Goal: Find specific page/section: Find specific page/section

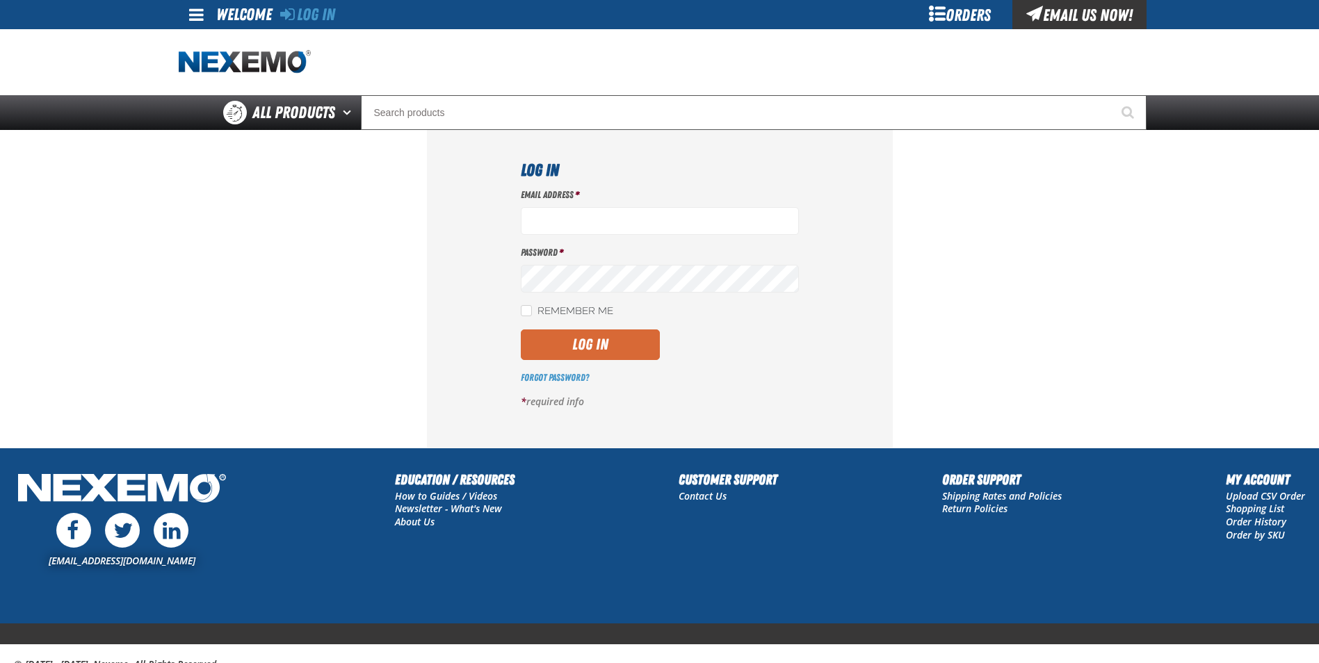
type input "[PERSON_NAME][EMAIL_ADDRESS][DOMAIN_NAME]"
click at [618, 348] on button "Log In" at bounding box center [590, 345] width 139 height 31
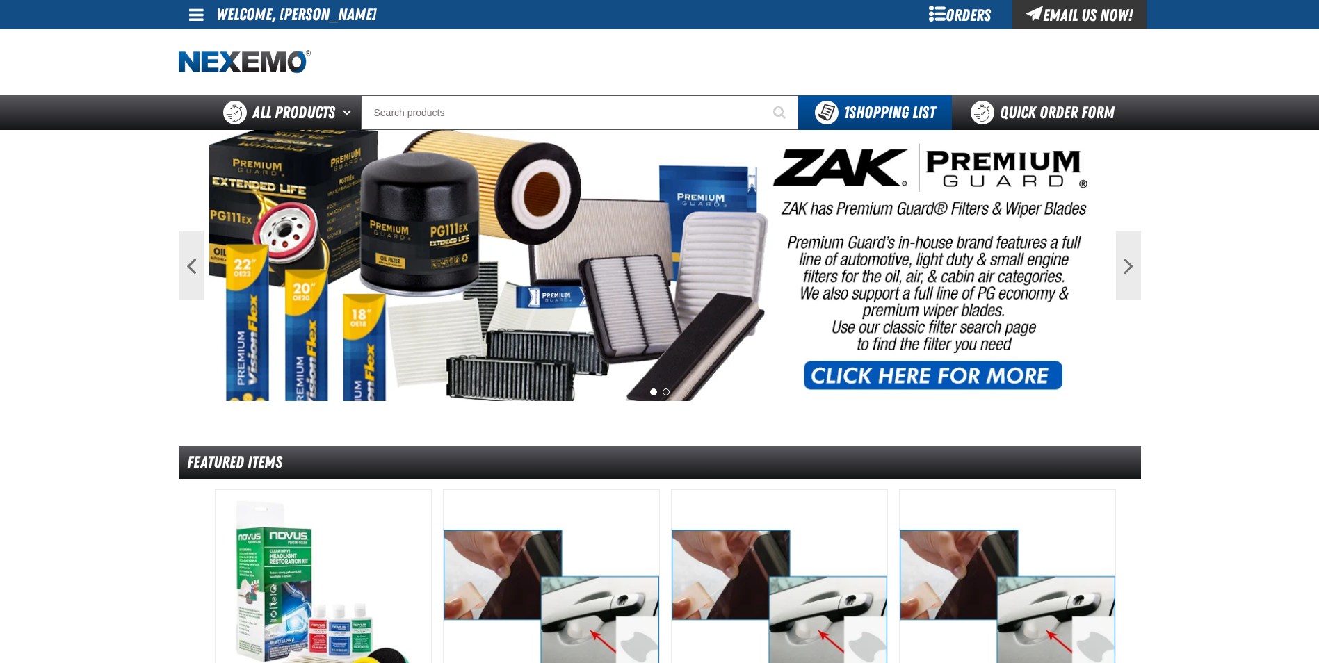
click at [962, 10] on div "Orders" at bounding box center [960, 14] width 104 height 29
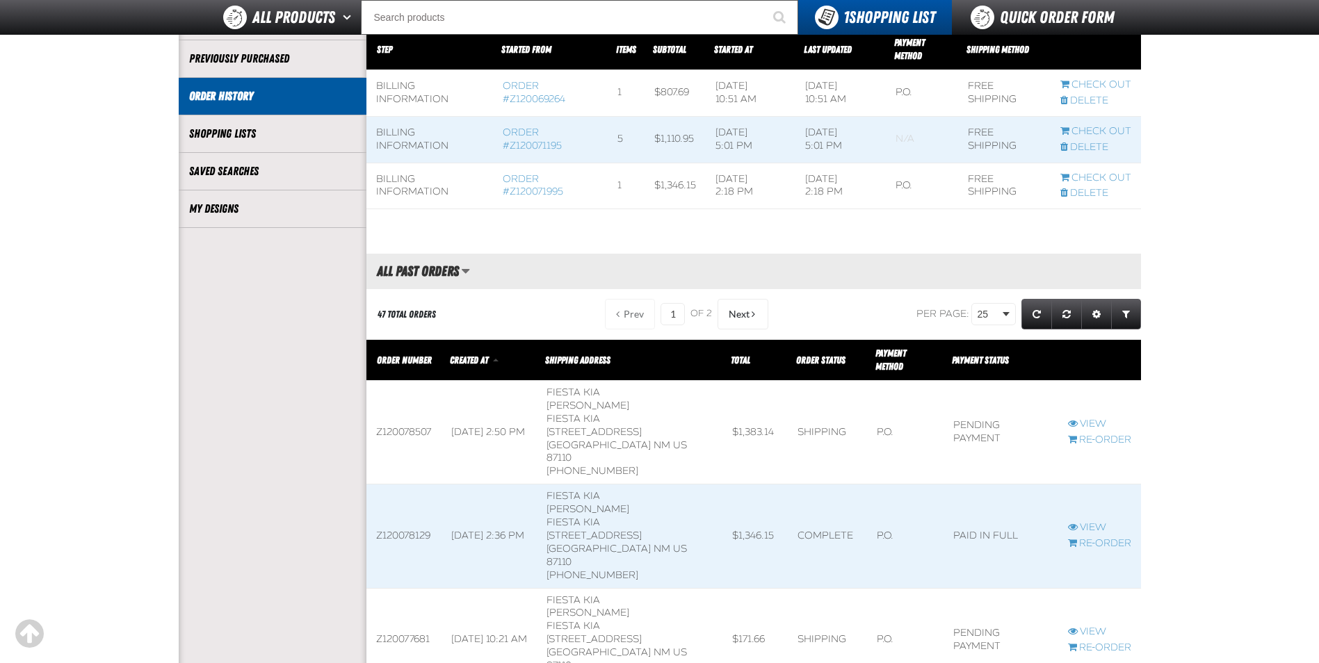
scroll to position [278, 0]
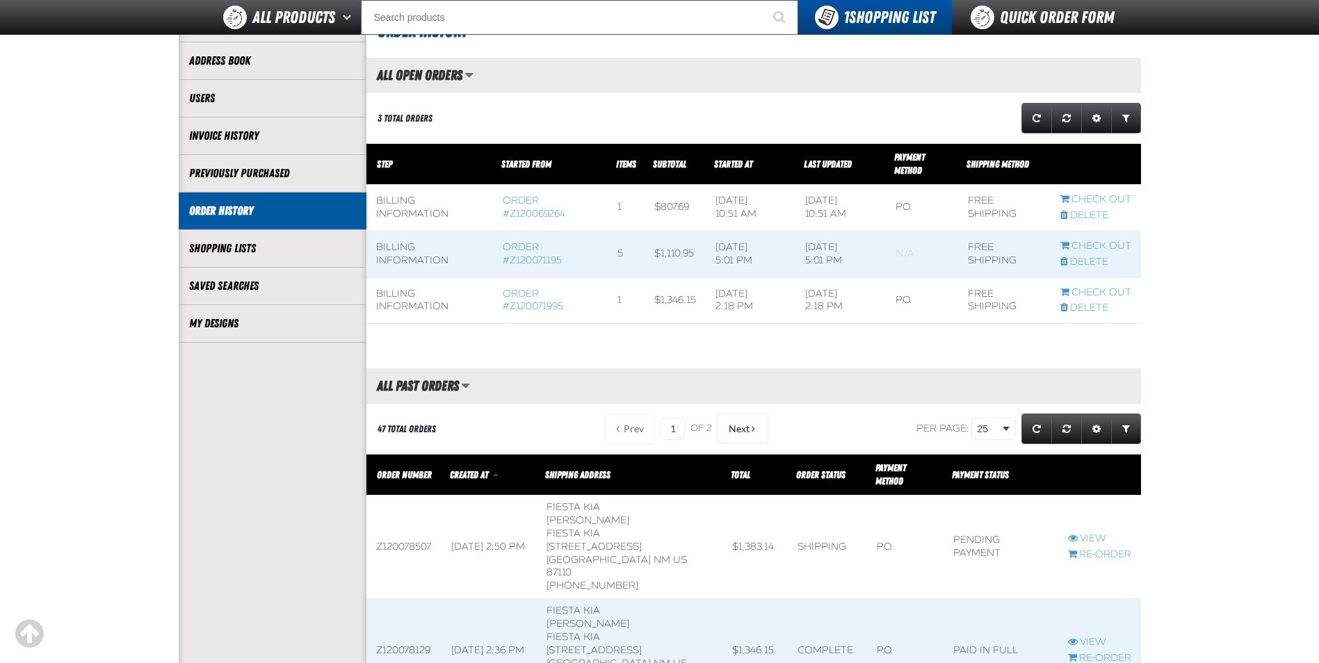
scroll to position [0, 0]
